Goal: Navigation & Orientation: Find specific page/section

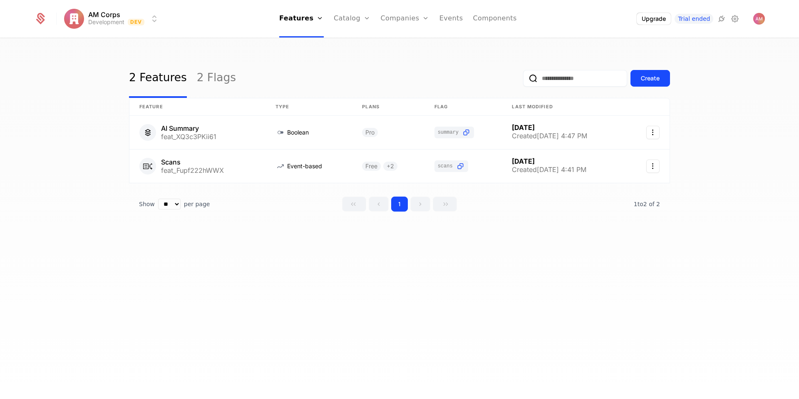
click at [412, 39] on div "Companies Users" at bounding box center [410, 47] width 58 height 40
click at [412, 43] on link "Companies" at bounding box center [410, 40] width 38 height 7
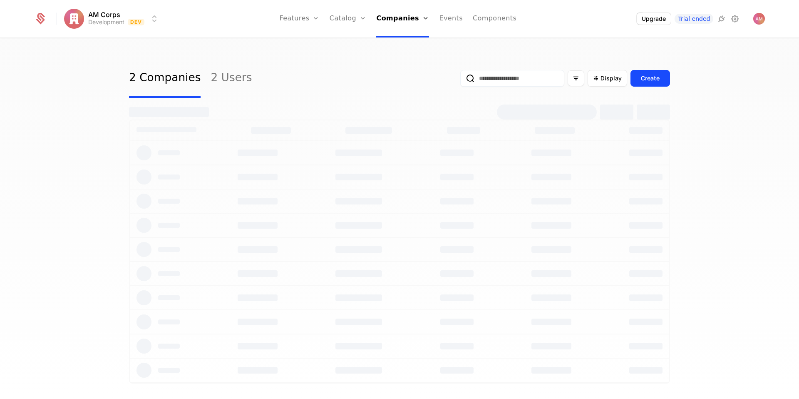
click at [233, 80] on link "2 Users" at bounding box center [231, 78] width 41 height 39
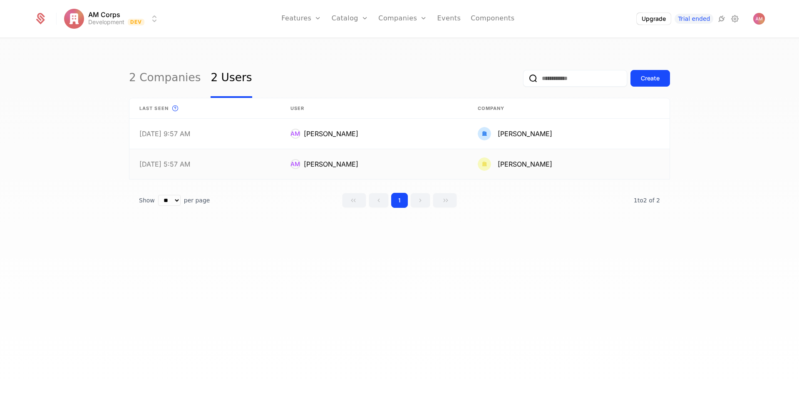
click at [453, 169] on link at bounding box center [374, 164] width 187 height 30
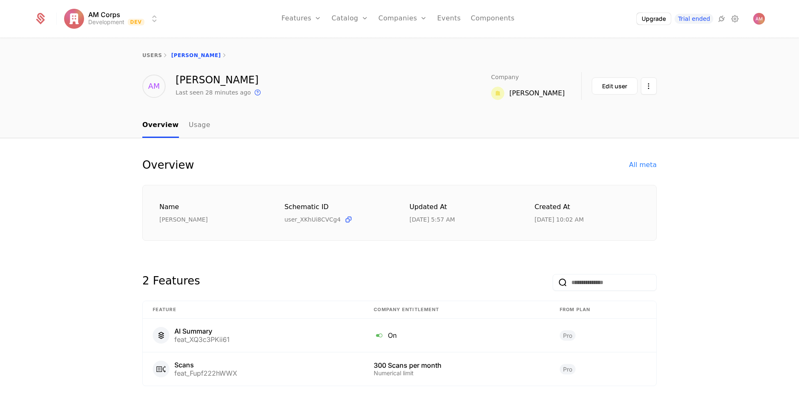
scroll to position [27, 0]
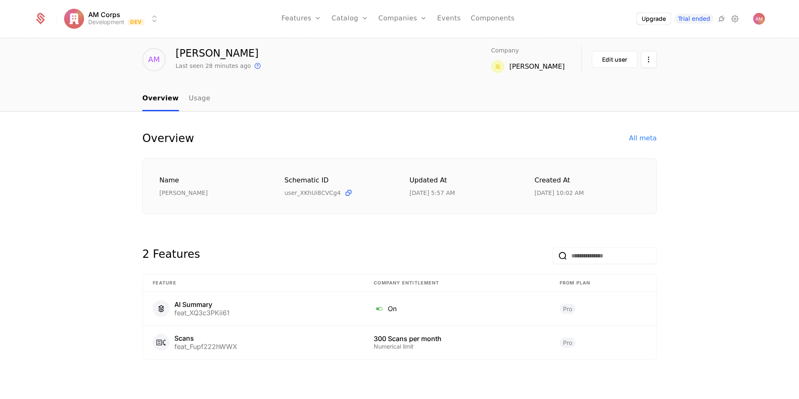
click at [647, 135] on div "All meta" at bounding box center [643, 138] width 27 height 10
